Goal: Complete application form

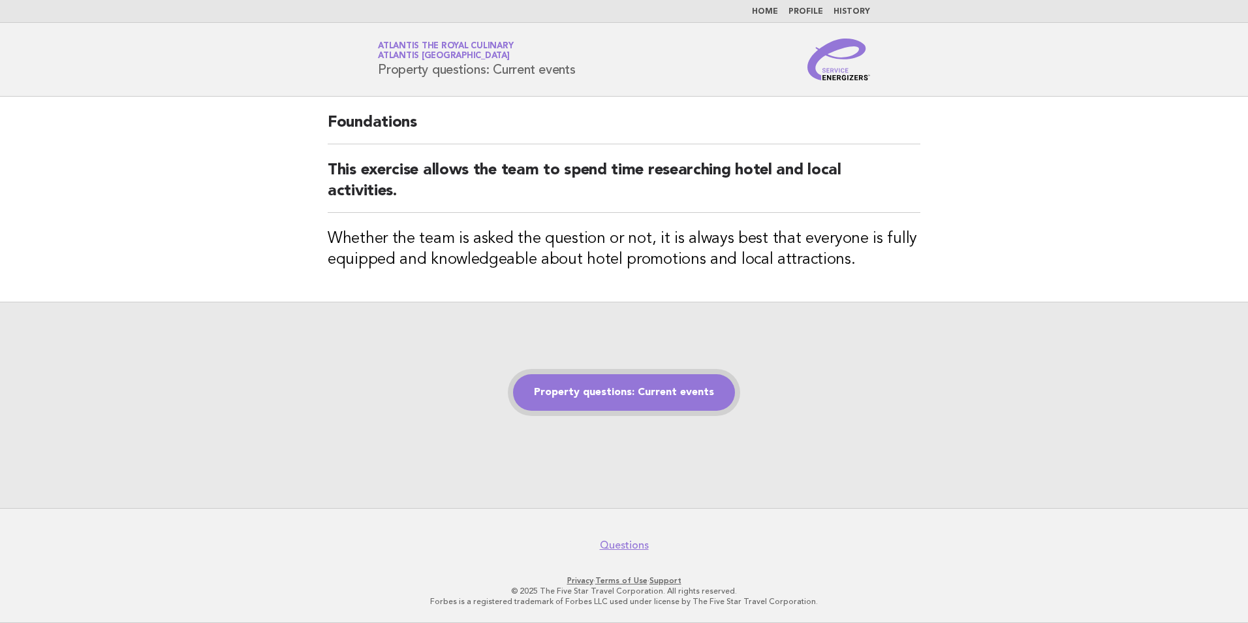
drag, startPoint x: 0, startPoint y: 0, endPoint x: 592, endPoint y: 397, distance: 712.8
click at [592, 397] on link "Property questions: Current events" at bounding box center [624, 392] width 222 height 37
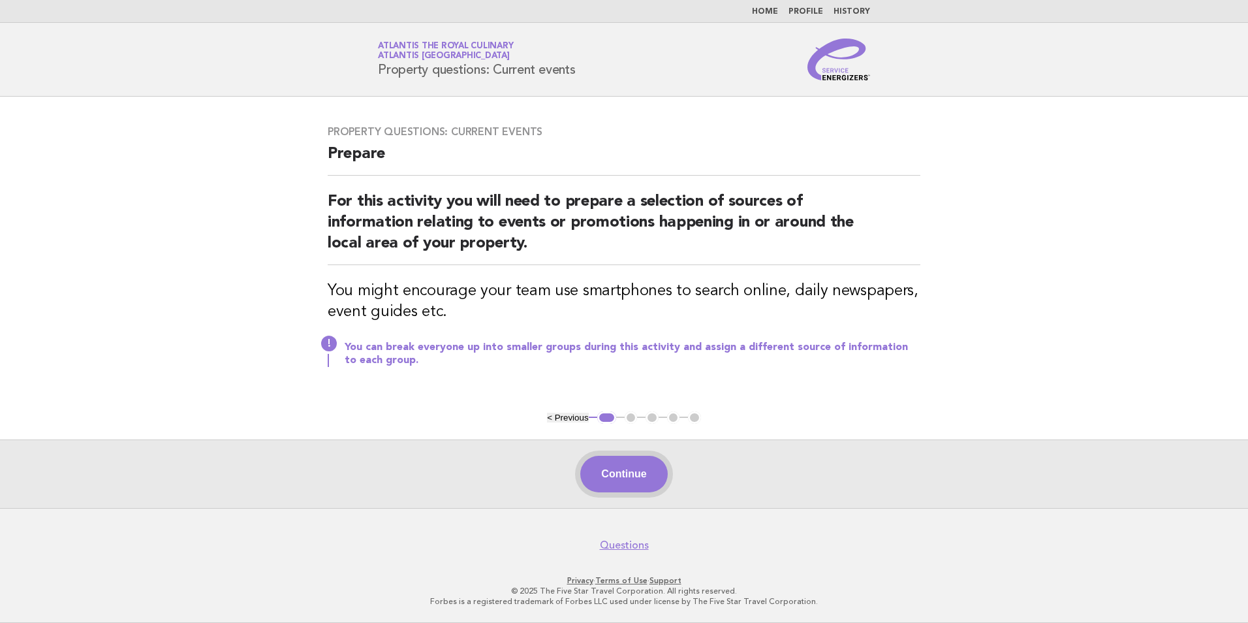
click at [638, 459] on button "Continue" at bounding box center [623, 474] width 87 height 37
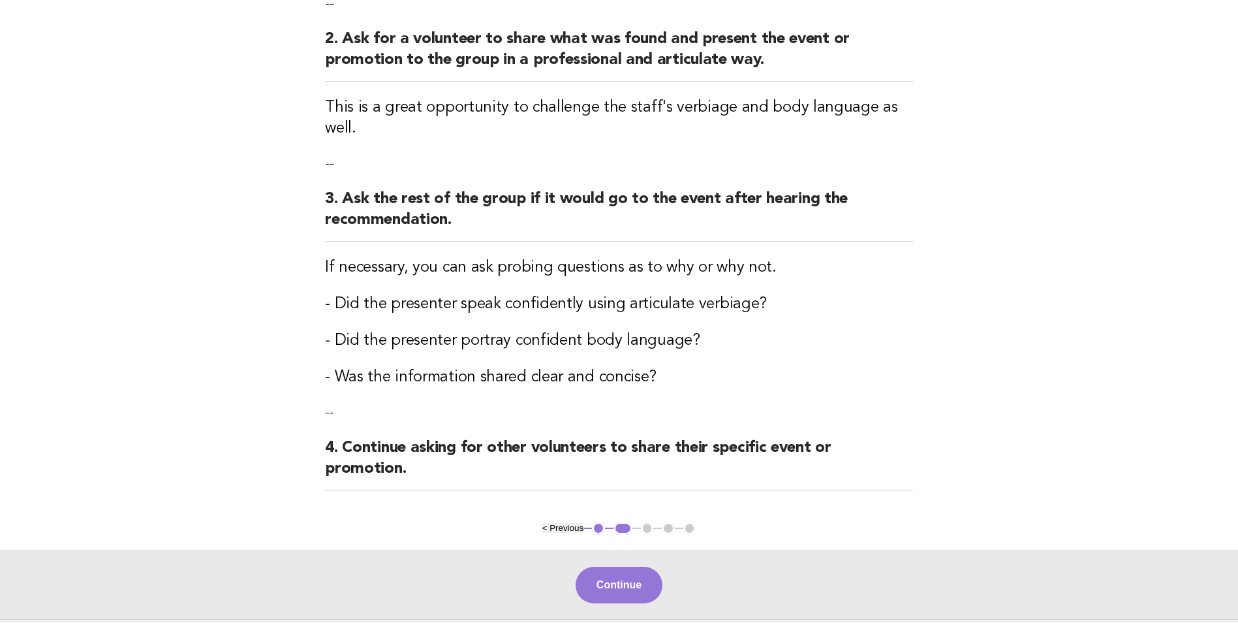
scroll to position [326, 0]
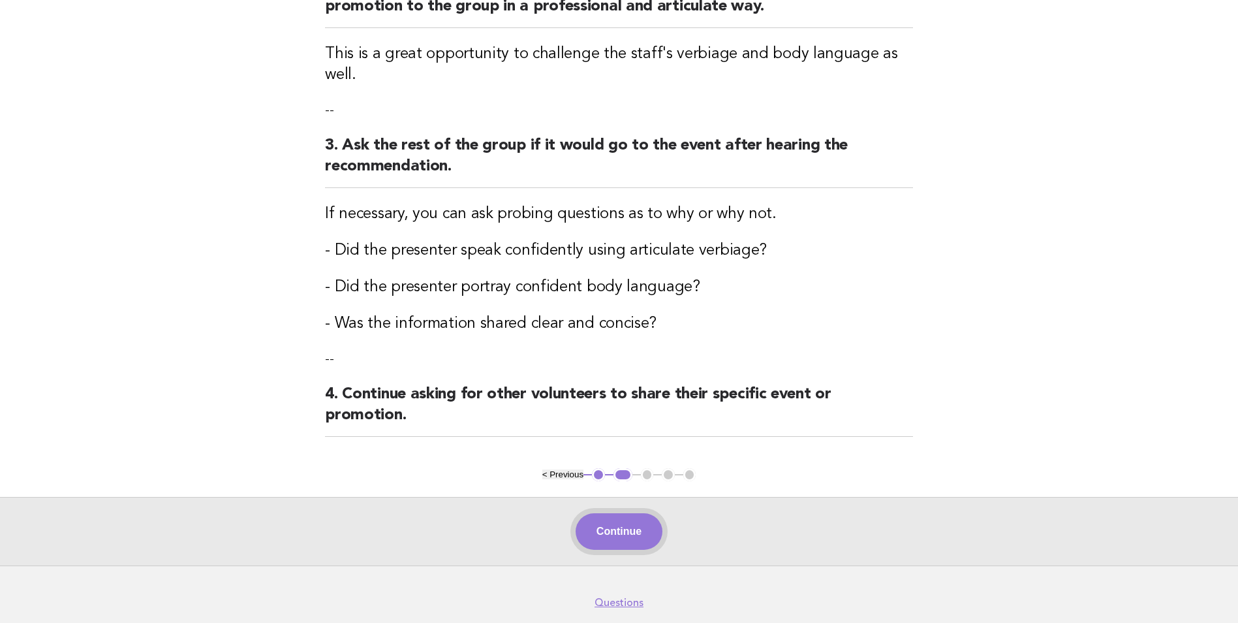
click at [625, 513] on button "Continue" at bounding box center [619, 531] width 87 height 37
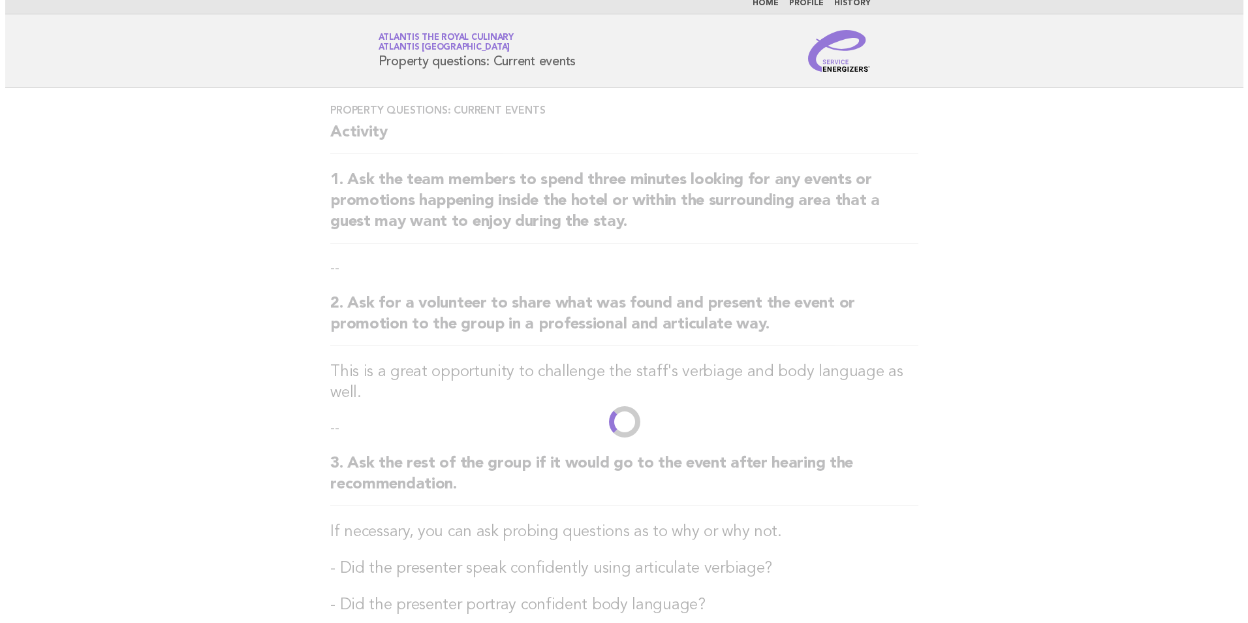
scroll to position [0, 0]
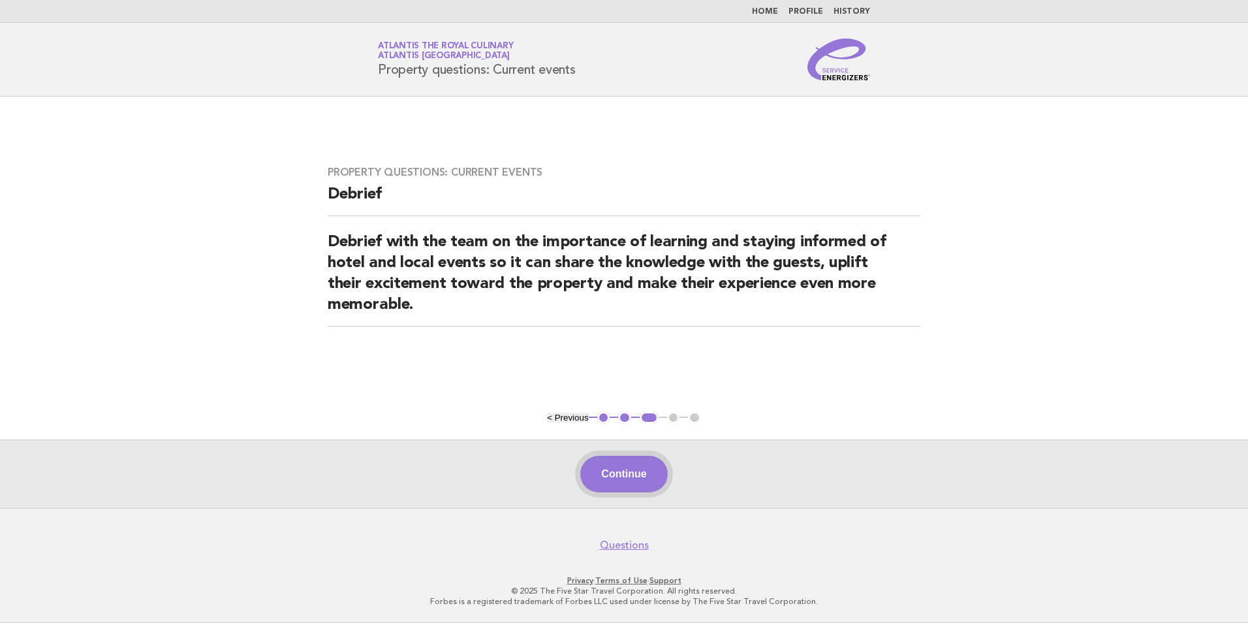
click at [616, 469] on button "Continue" at bounding box center [623, 474] width 87 height 37
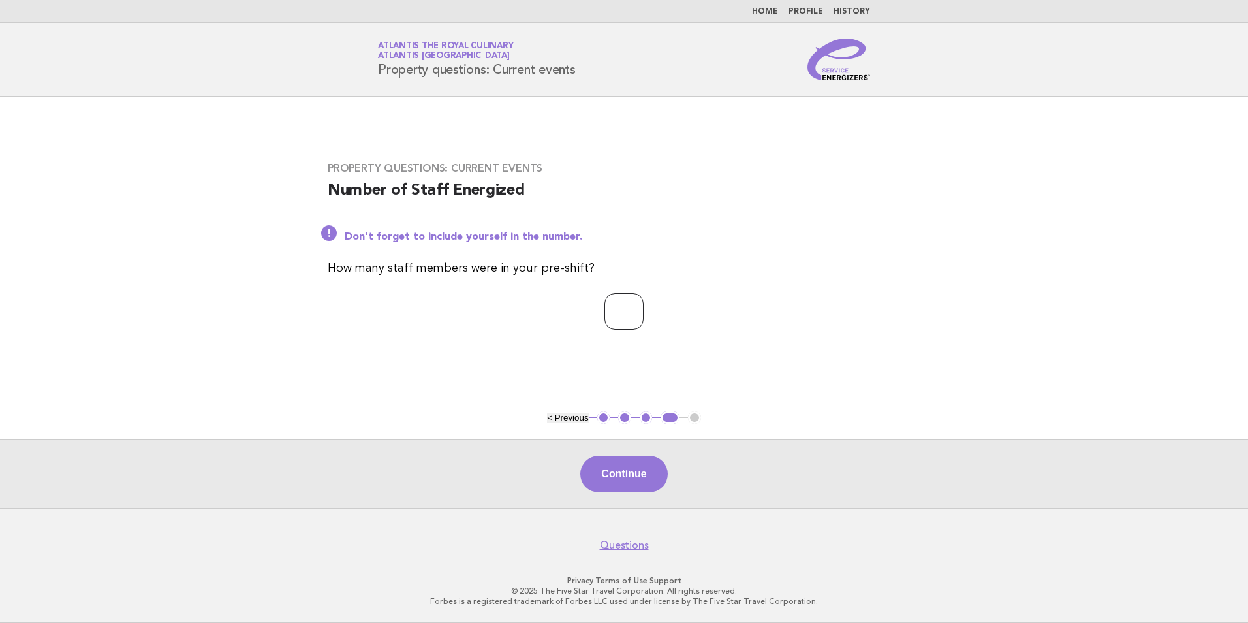
click at [644, 311] on input "*" at bounding box center [623, 311] width 39 height 37
type input "*"
click at [636, 472] on button "Continue" at bounding box center [623, 474] width 87 height 37
